Goal: Task Accomplishment & Management: Use online tool/utility

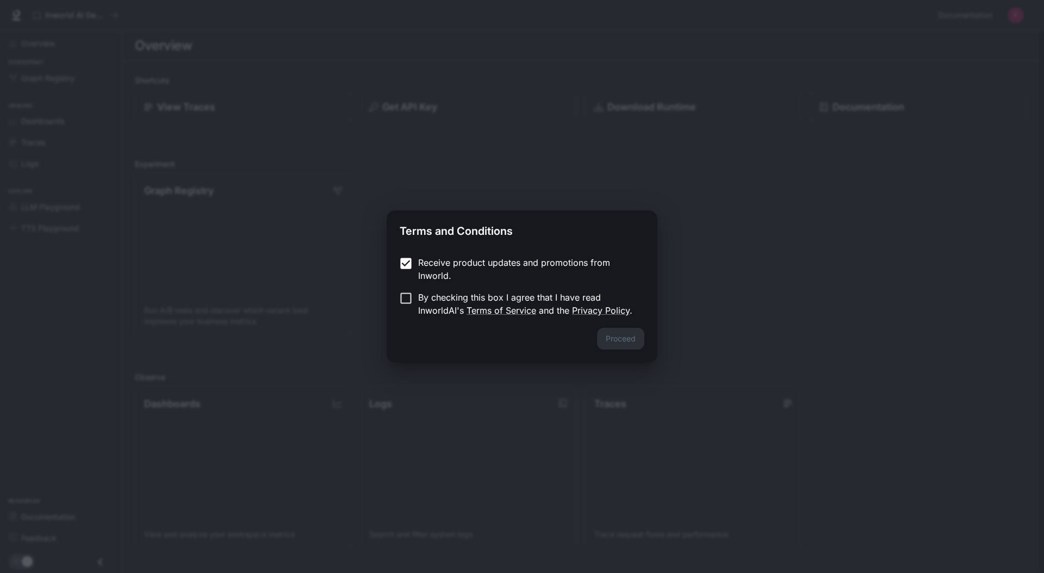
click at [440, 265] on p "Receive product updates and promotions from Inworld." at bounding box center [527, 269] width 218 height 26
click at [448, 300] on p "By checking this box I agree that I have read InworldAI's Terms of Service and …" at bounding box center [527, 304] width 218 height 26
click at [610, 340] on button "Proceed" at bounding box center [620, 339] width 47 height 22
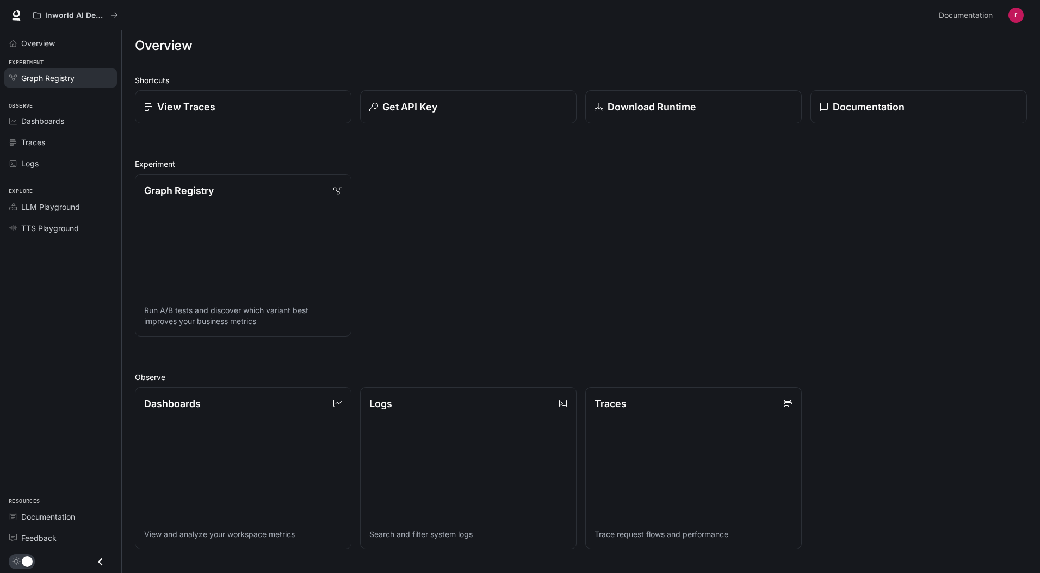
click at [41, 77] on span "Graph Registry" at bounding box center [47, 77] width 53 height 11
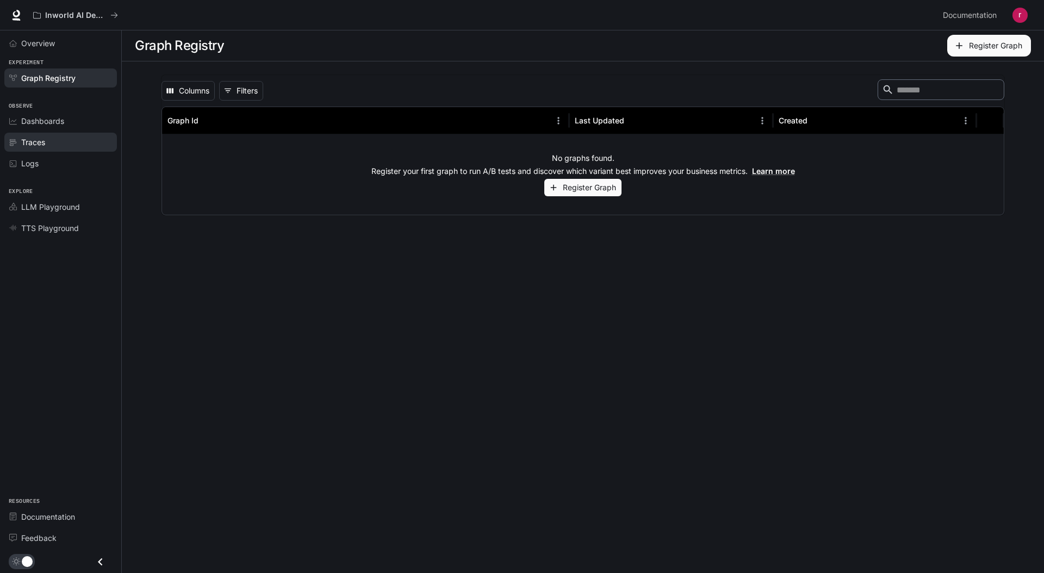
click at [53, 142] on div "Traces" at bounding box center [66, 142] width 91 height 11
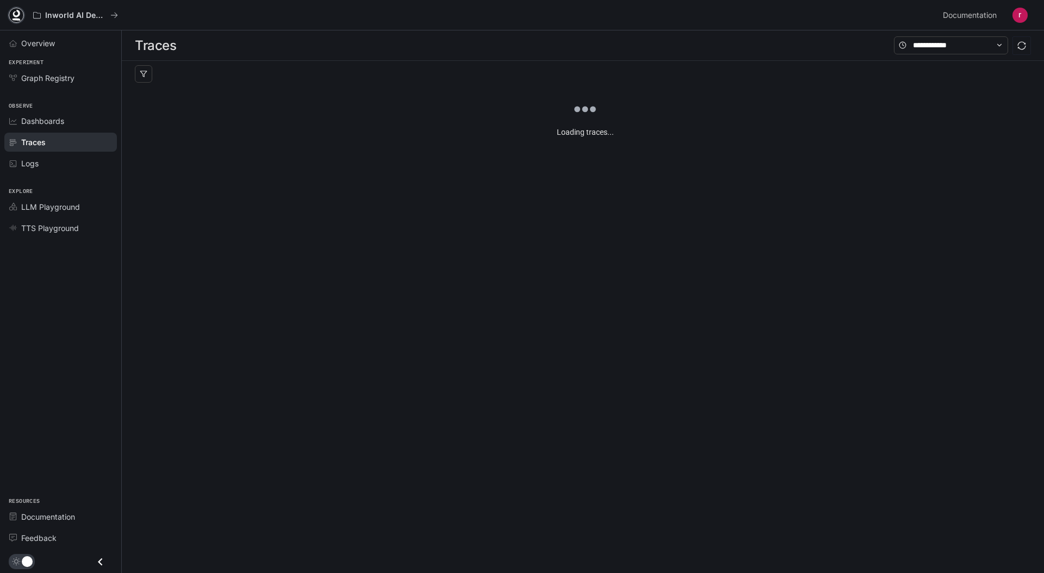
click at [17, 14] on icon at bounding box center [16, 15] width 11 height 11
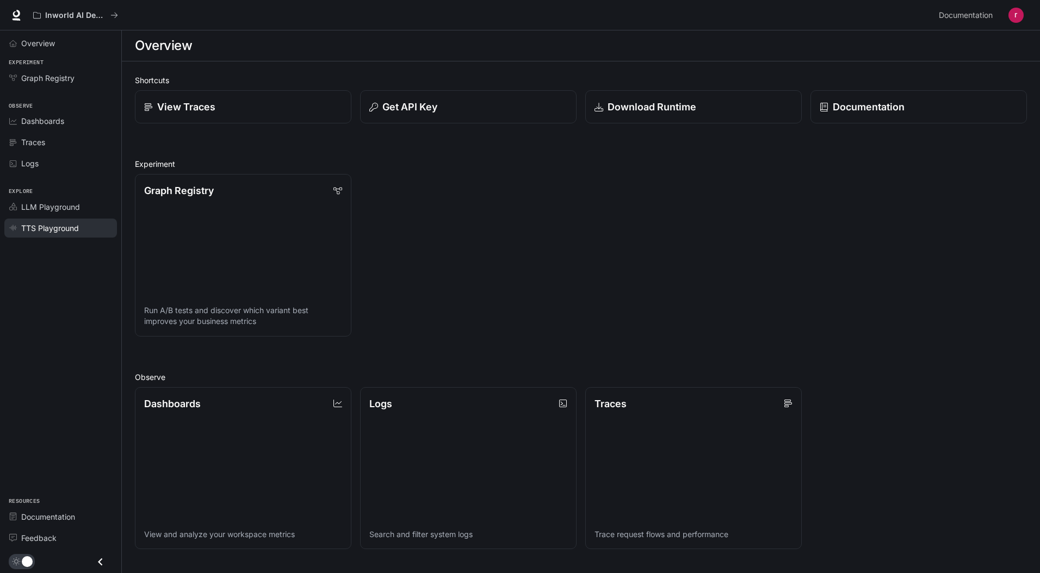
click at [72, 227] on span "TTS Playground" at bounding box center [50, 227] width 58 height 11
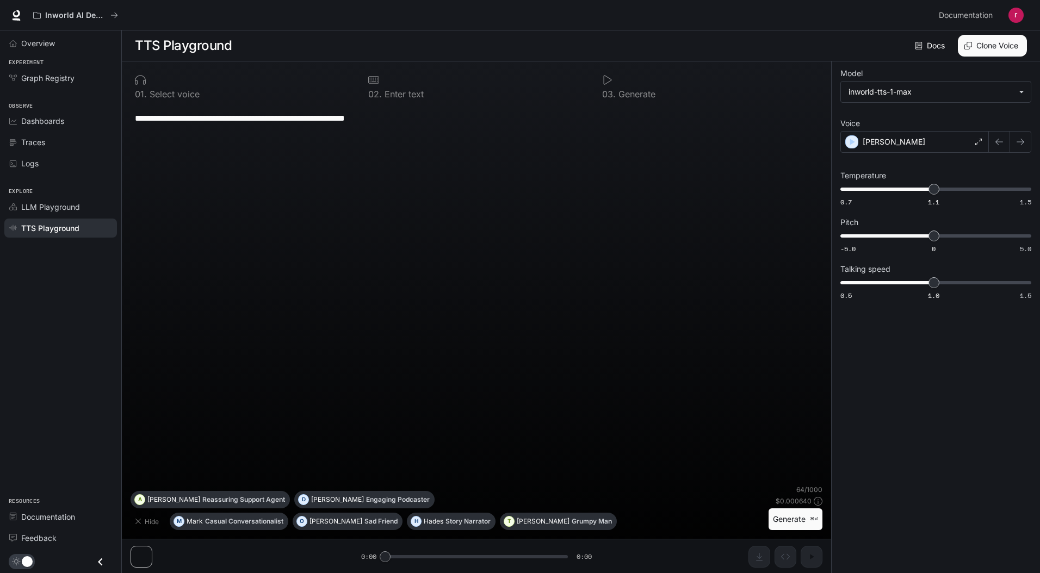
click at [263, 122] on textarea "**********" at bounding box center [476, 118] width 683 height 13
paste textarea
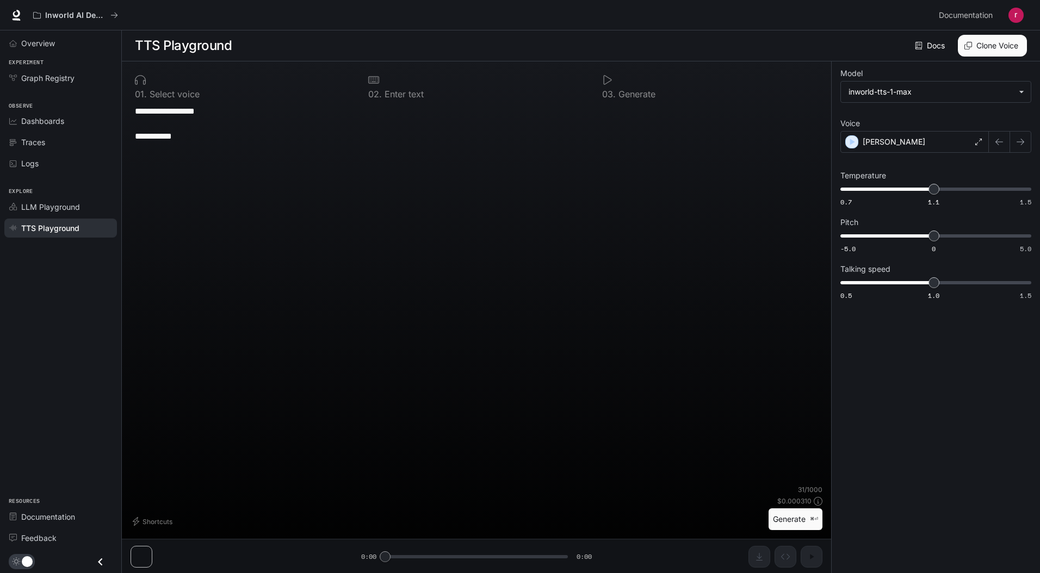
type textarea "**********"
click at [787, 519] on button "Generate ⌘⏎" at bounding box center [795, 519] width 54 height 22
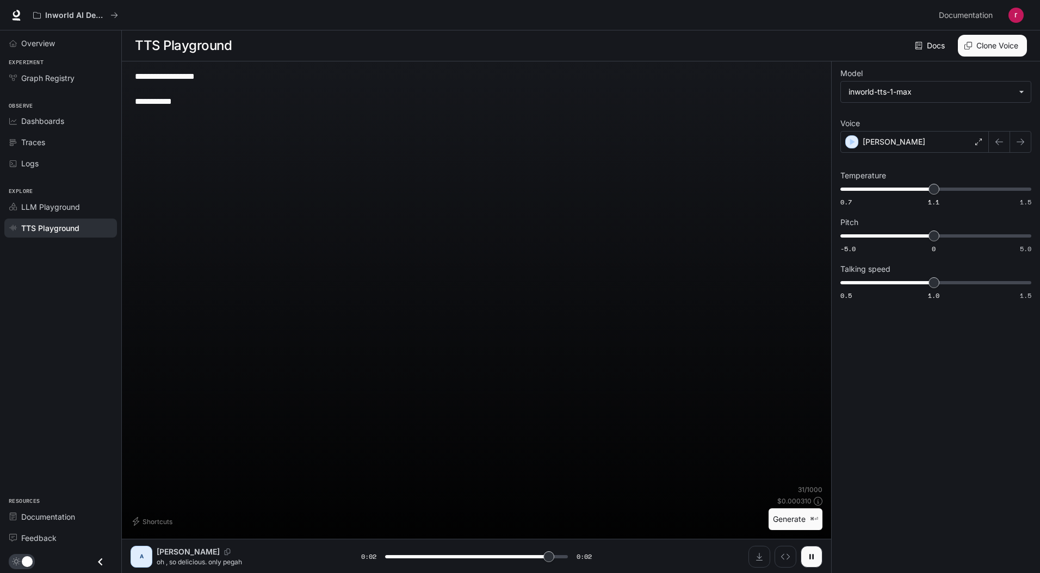
type input "*"
click at [762, 561] on icon "Download audio" at bounding box center [759, 557] width 9 height 9
